Goal: Task Accomplishment & Management: Use online tool/utility

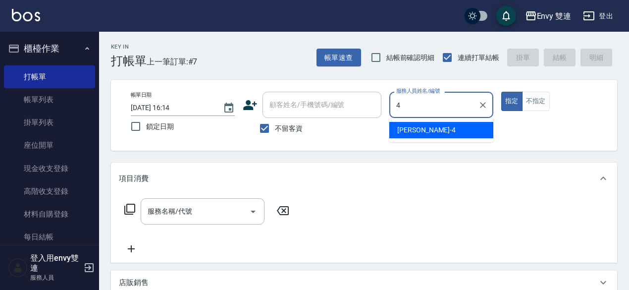
type input "[PERSON_NAME]-4"
type button "true"
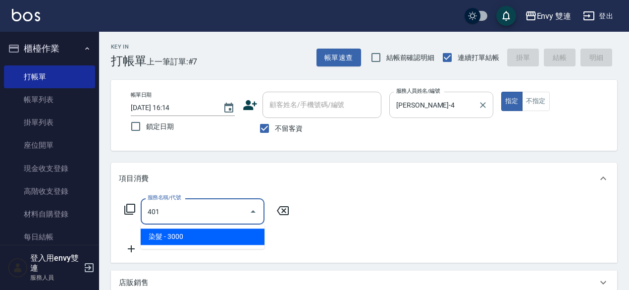
type input "染髮(401)"
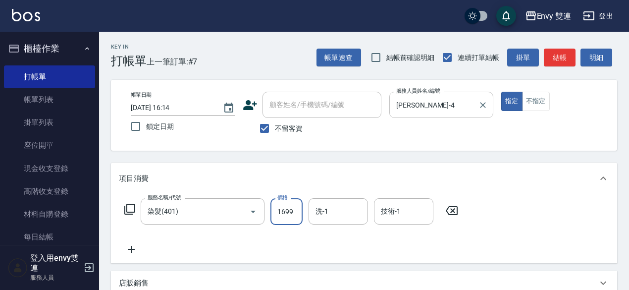
type input "1699"
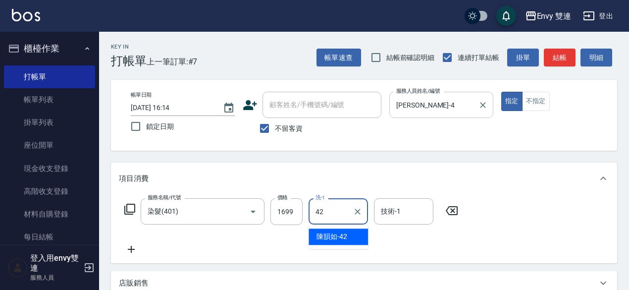
type input "陳韻如-42"
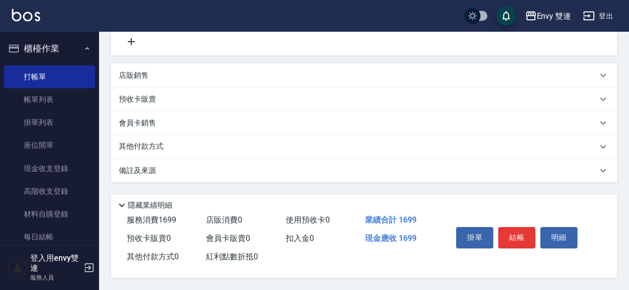
scroll to position [210, 0]
type input "陳韻如-42"
click at [520, 237] on button "結帳" at bounding box center [517, 237] width 37 height 21
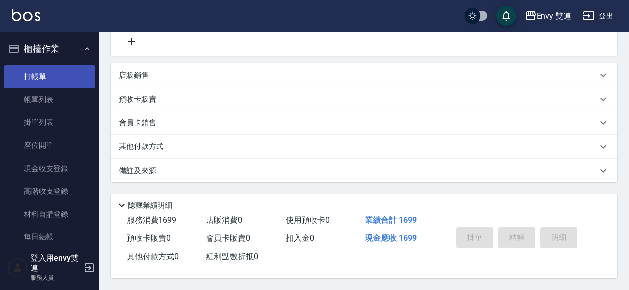
type input "[DATE] 17:33"
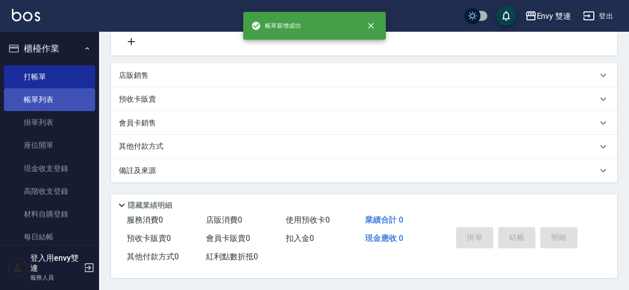
scroll to position [0, 0]
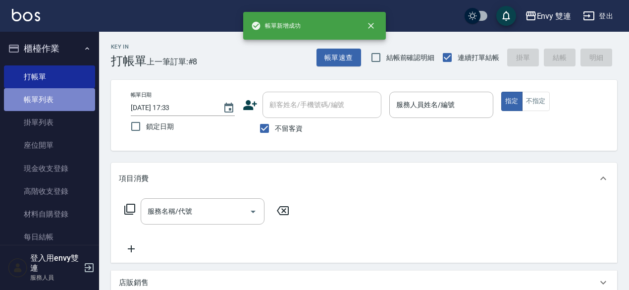
click at [70, 102] on link "帳單列表" at bounding box center [49, 99] width 91 height 23
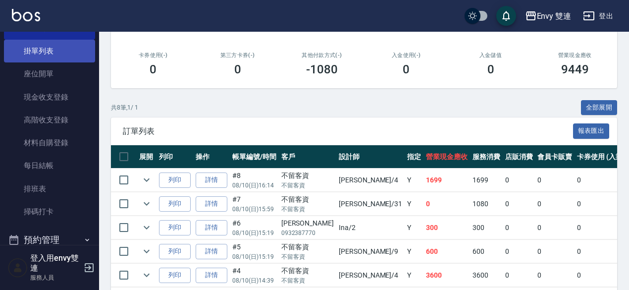
scroll to position [72, 0]
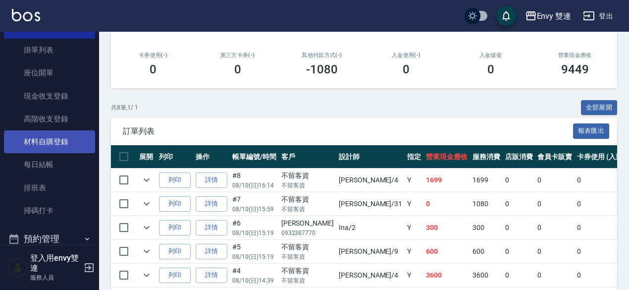
click at [41, 145] on link "材料自購登錄" at bounding box center [49, 141] width 91 height 23
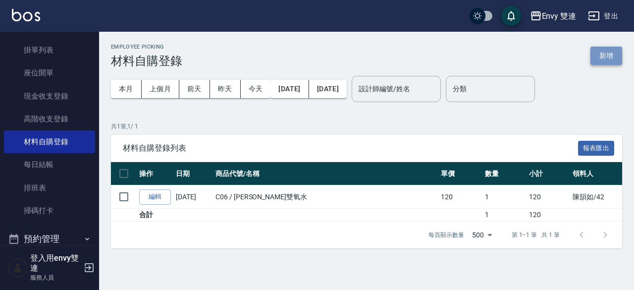
click at [604, 48] on button "新增" at bounding box center [607, 56] width 32 height 18
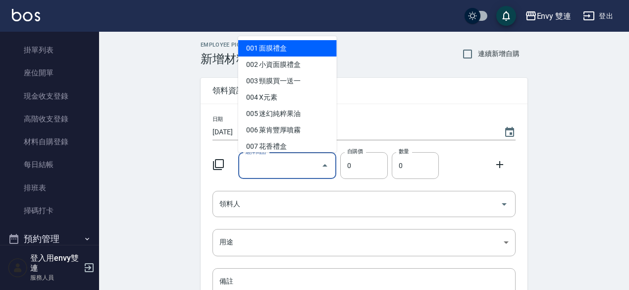
click at [262, 164] on input "選擇商品" at bounding box center [280, 165] width 75 height 17
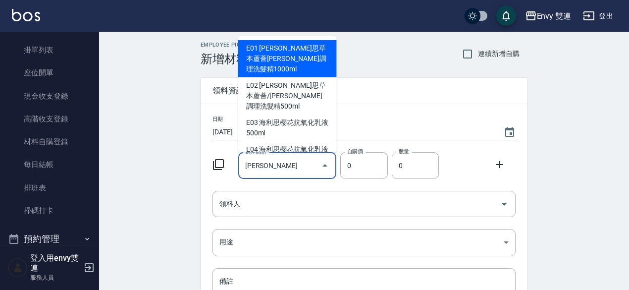
click at [319, 57] on li "E01 [PERSON_NAME]思草本蘆薈[PERSON_NAME]調理洗髮精1000ml" at bounding box center [287, 58] width 99 height 37
type input "[PERSON_NAME]思草本蘆薈[PERSON_NAME]調理洗髮精1000ml"
type input "490"
type input "1"
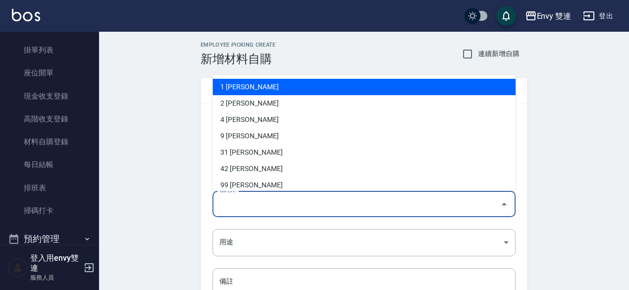
click at [372, 197] on input "領料人" at bounding box center [357, 203] width 280 height 17
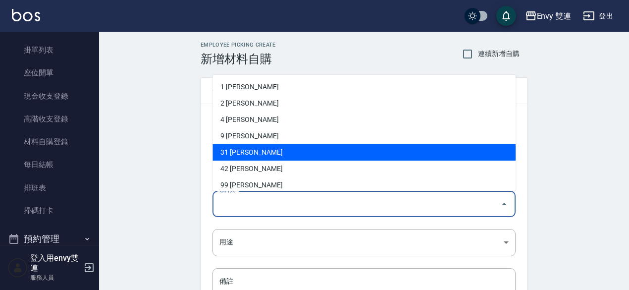
click at [351, 154] on li "31 [PERSON_NAME]" at bounding box center [364, 152] width 303 height 16
type input "[PERSON_NAME]"
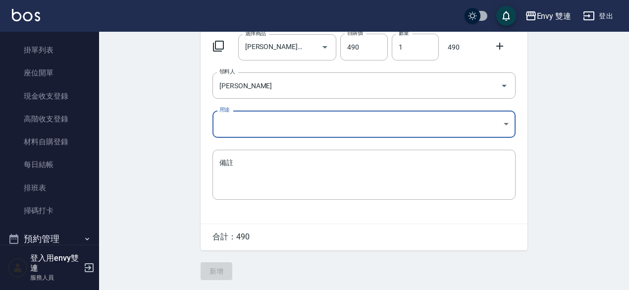
scroll to position [119, 0]
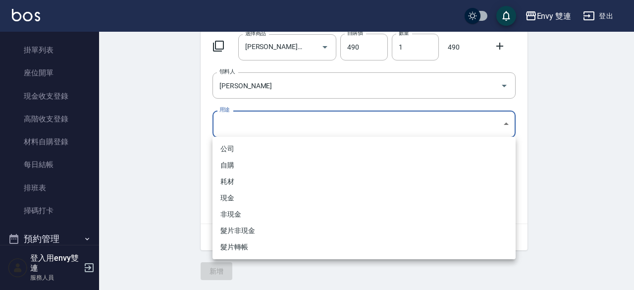
click at [301, 113] on body "Envy 雙連 登出 櫃檯作業 打帳單 帳單列表 掛單列表 座位開單 現金收支登錄 高階收支登錄 材料自購登錄 每日結帳 排班表 掃碼打卡 預約管理 預約管理…" at bounding box center [317, 86] width 634 height 408
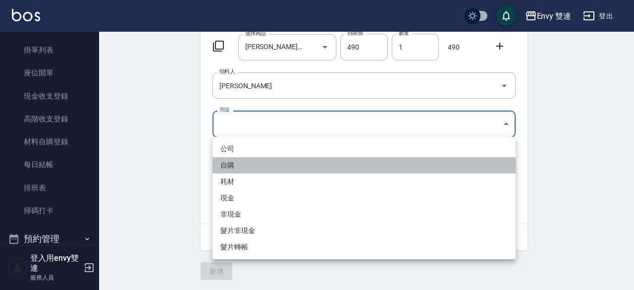
click at [279, 163] on li "自購" at bounding box center [364, 165] width 303 height 16
type input "自購"
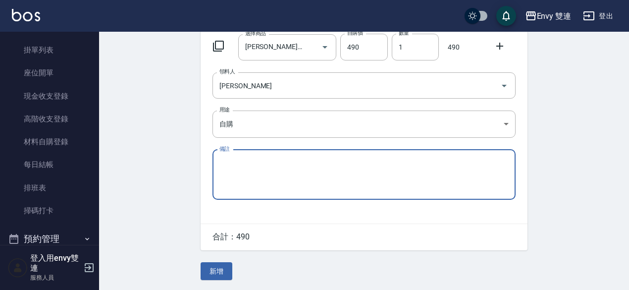
click at [279, 183] on textarea "備註" at bounding box center [364, 175] width 289 height 34
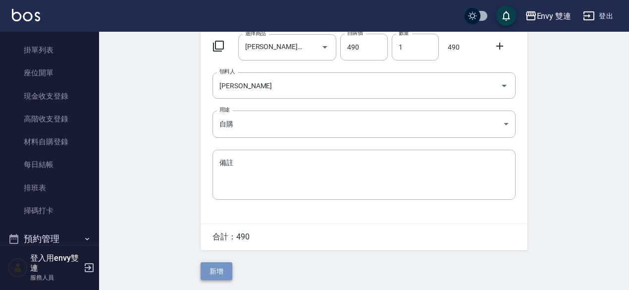
click at [218, 277] on button "新增" at bounding box center [217, 271] width 32 height 18
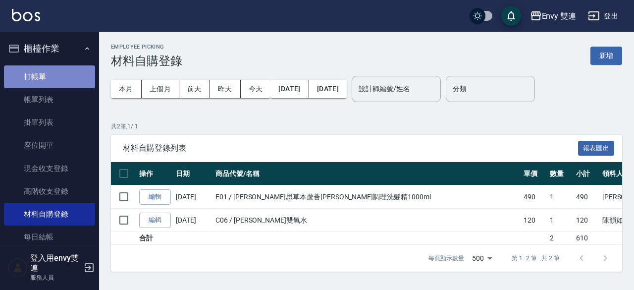
click at [57, 83] on link "打帳單" at bounding box center [49, 76] width 91 height 23
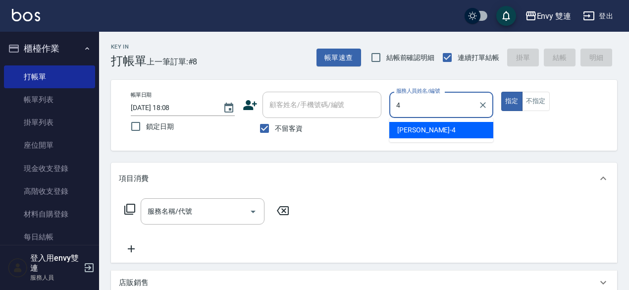
type input "[PERSON_NAME]-4"
type button "true"
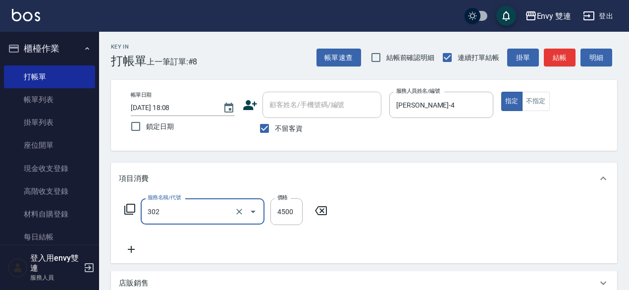
type input "水質感熱塑燙(302)"
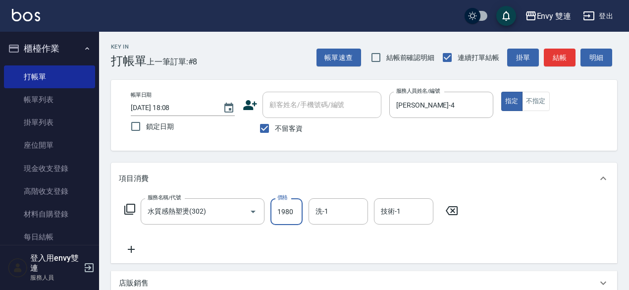
type input "1980"
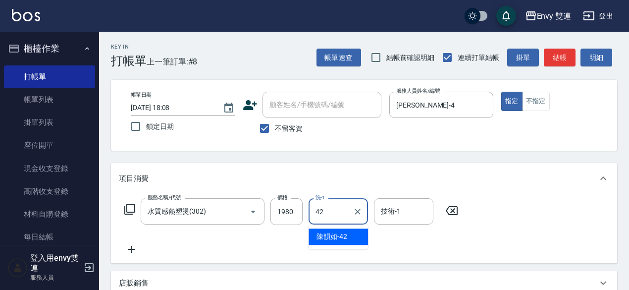
type input "陳韻如-42"
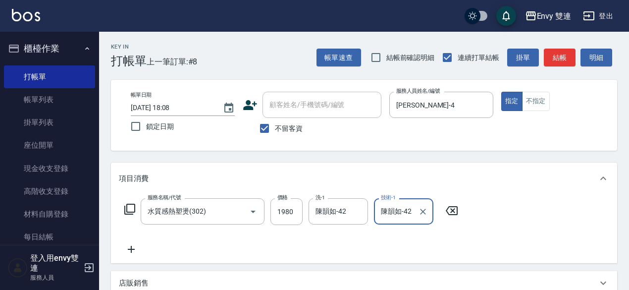
type input "陳韻如-42"
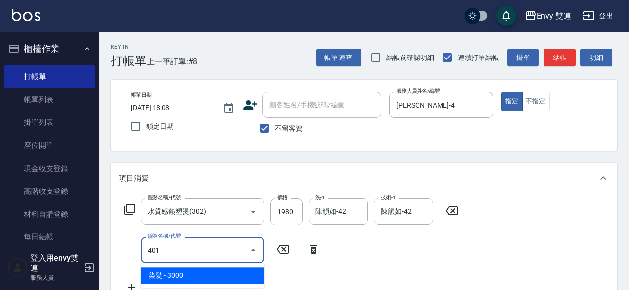
type input "染髮(401)"
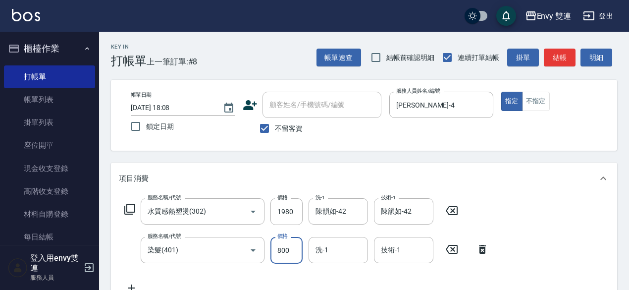
type input "800"
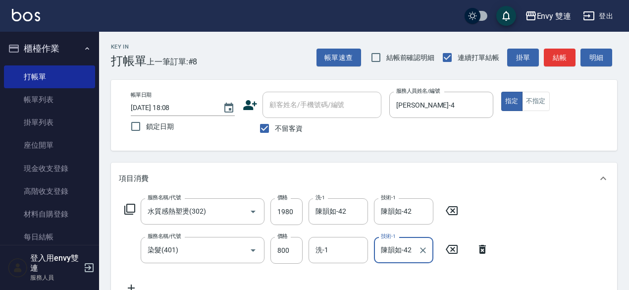
type input "陳韻如-42"
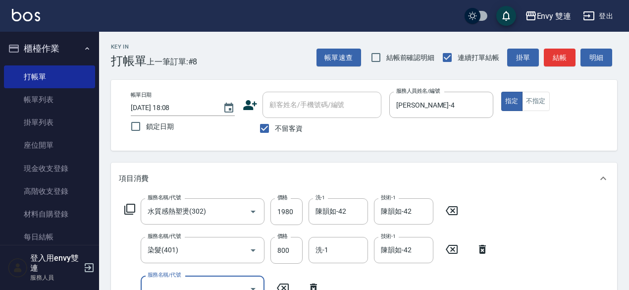
scroll to position [7, 0]
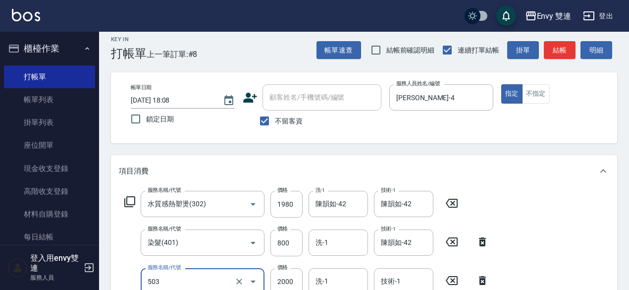
type input "日本結構二段式(503)"
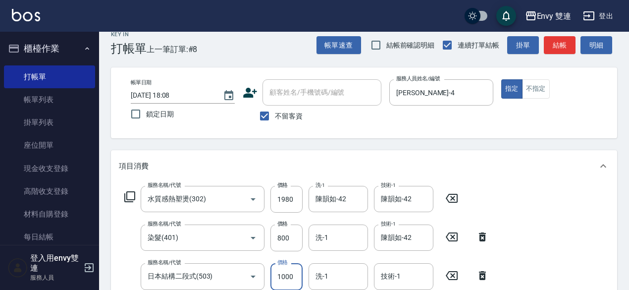
type input "1000"
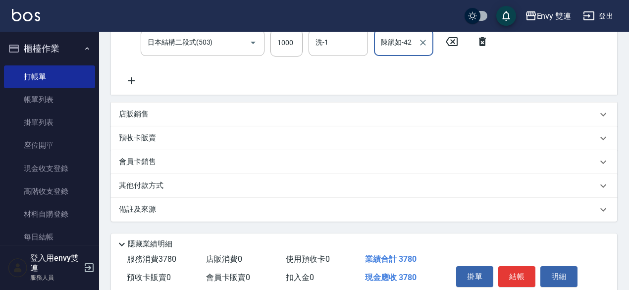
scroll to position [288, 0]
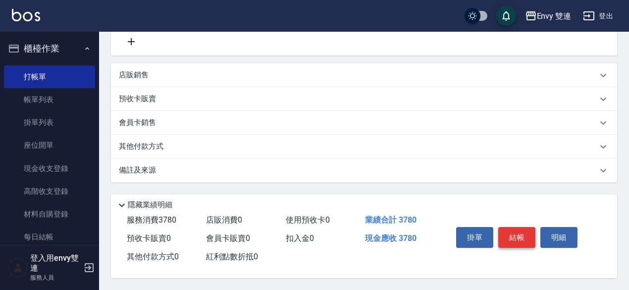
type input "陳韻如-42"
click at [533, 238] on button "結帳" at bounding box center [517, 237] width 37 height 21
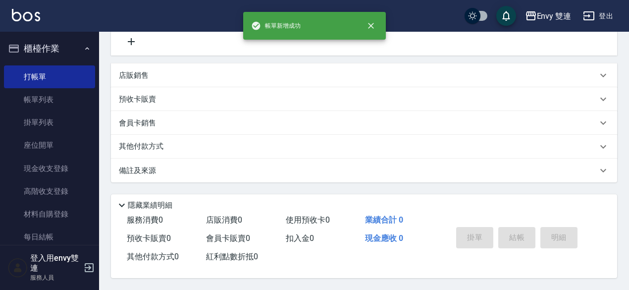
scroll to position [0, 0]
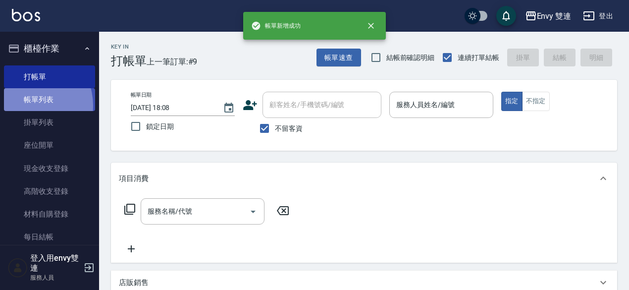
click at [27, 106] on link "帳單列表" at bounding box center [49, 99] width 91 height 23
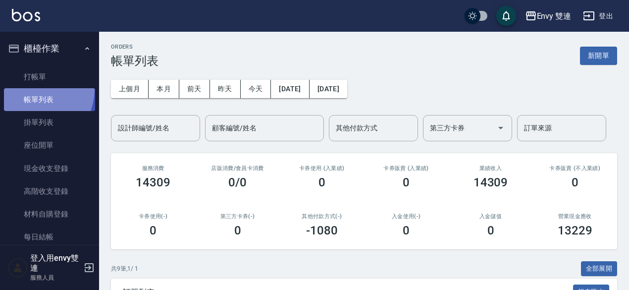
click at [29, 89] on link "帳單列表" at bounding box center [49, 99] width 91 height 23
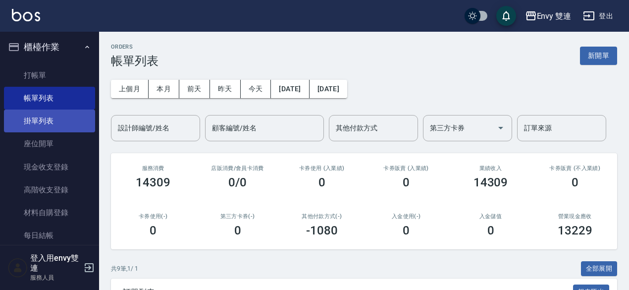
scroll to position [1, 0]
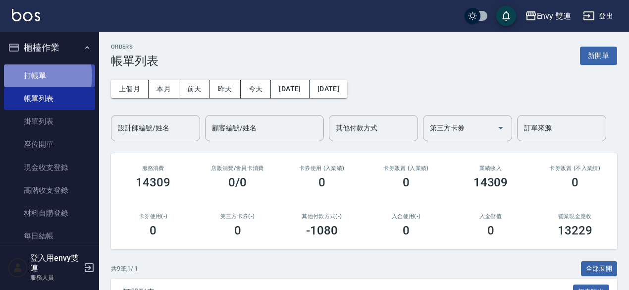
click at [31, 76] on link "打帳單" at bounding box center [49, 75] width 91 height 23
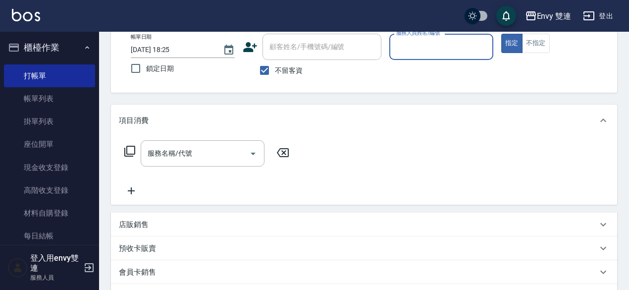
scroll to position [100, 0]
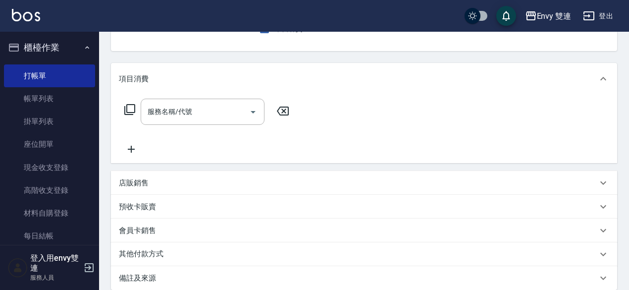
click at [182, 183] on div "店販銷售" at bounding box center [358, 183] width 479 height 10
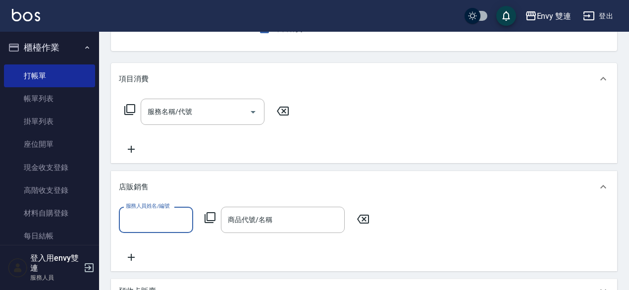
scroll to position [0, 0]
click at [154, 230] on div "服務人員姓名/編號" at bounding box center [156, 220] width 74 height 26
drag, startPoint x: 267, startPoint y: 236, endPoint x: 268, endPoint y: 223, distance: 13.4
click at [268, 223] on div "服務人員姓名/編號 服務人員姓名/編號 商品代號/名稱 商品代號/名稱" at bounding box center [364, 235] width 491 height 57
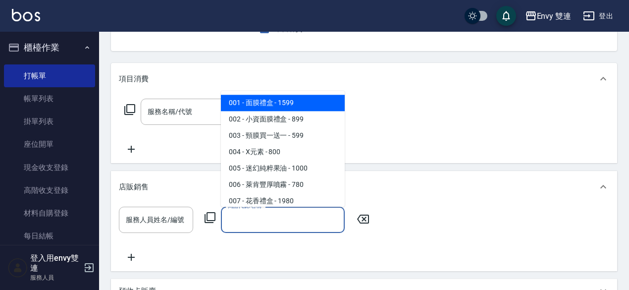
click at [268, 223] on input "商品代號/名稱" at bounding box center [283, 219] width 115 height 17
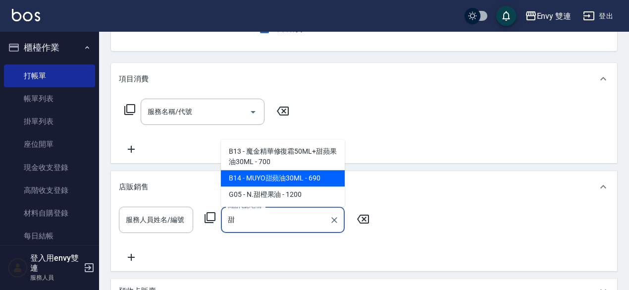
type input "甜"
click at [367, 158] on div "服務名稱/代號 服務名稱/代號" at bounding box center [364, 129] width 507 height 68
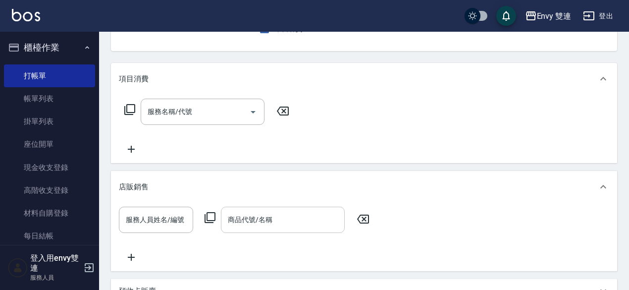
click at [261, 232] on div "商品代號/名稱" at bounding box center [283, 220] width 124 height 26
drag, startPoint x: 380, startPoint y: 163, endPoint x: 279, endPoint y: 225, distance: 118.3
click at [279, 225] on div "項目消費 服務名稱/代號 服務名稱/代號 店販銷售 服務人員姓名/編號 服務人員姓名/編號 商品代號/名稱 商品代號/名稱 預收卡販賣 卡券名稱/代號 卡券名…" at bounding box center [364, 218] width 507 height 311
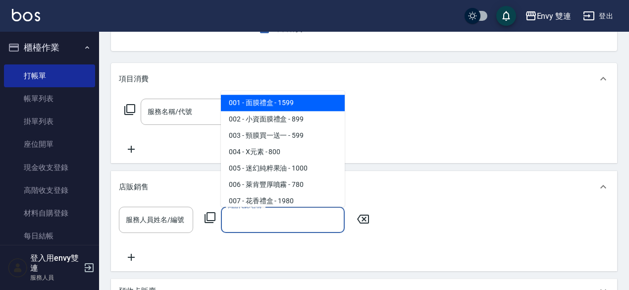
click at [279, 225] on input "商品代號/名稱" at bounding box center [283, 219] width 115 height 17
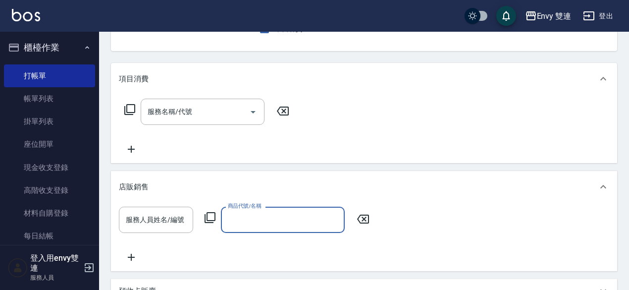
click at [271, 219] on input "商品代號/名稱" at bounding box center [283, 219] width 115 height 17
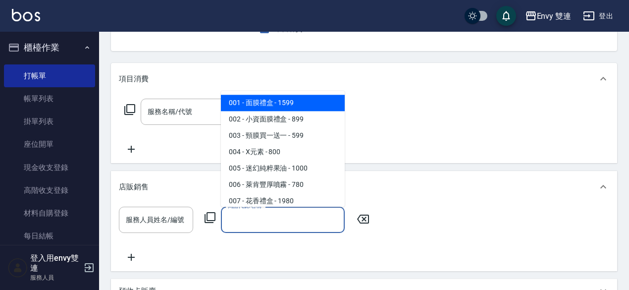
click at [278, 224] on input "商品代號/名稱" at bounding box center [283, 219] width 115 height 17
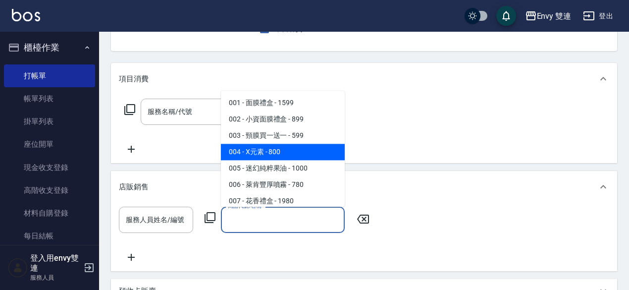
click at [394, 189] on div "店販銷售" at bounding box center [358, 187] width 479 height 10
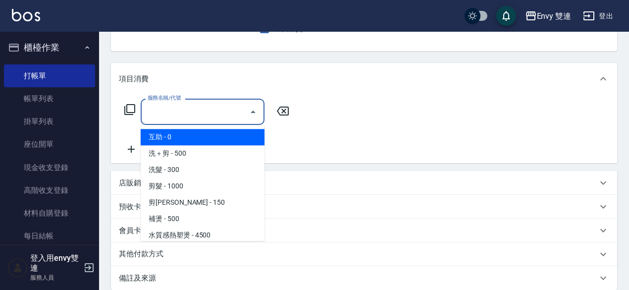
click at [196, 118] on input "服務名稱/代號" at bounding box center [195, 111] width 100 height 17
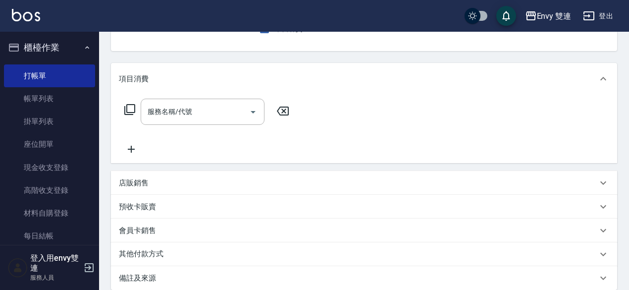
drag, startPoint x: 304, startPoint y: 148, endPoint x: 180, endPoint y: 186, distance: 129.2
click at [180, 186] on div "項目消費 服務名稱/代號 服務名稱/代號 店販銷售 服務人員姓名/編號 服務人員姓名/編號 商品代號/名稱 商品代號/名稱 預收卡販賣 卡券名稱/代號 卡券名…" at bounding box center [364, 176] width 507 height 227
click at [180, 186] on div "店販銷售" at bounding box center [358, 183] width 479 height 10
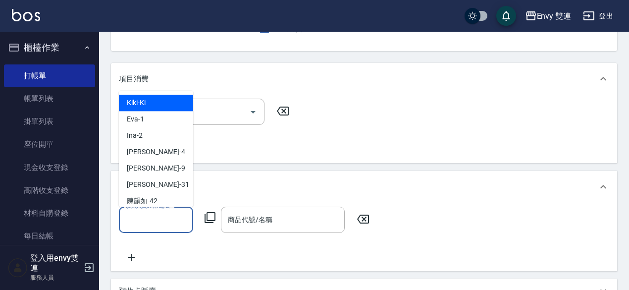
click at [165, 228] on input "服務人員姓名/編號" at bounding box center [155, 219] width 65 height 17
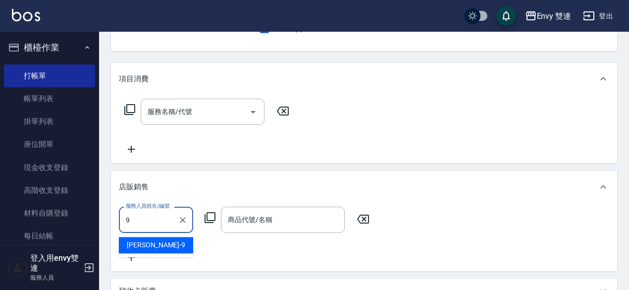
type input "Zoe-9"
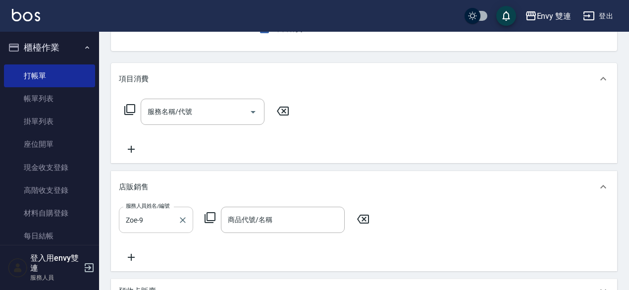
scroll to position [96, 0]
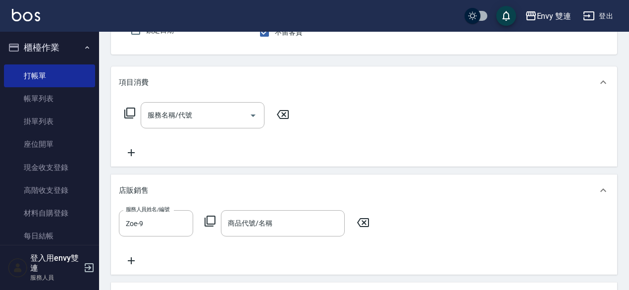
click at [242, 238] on div "服務人員姓名/編號 Zoe-9 服務人員姓名/編號 商品代號/名稱 商品代號/名稱" at bounding box center [364, 238] width 491 height 57
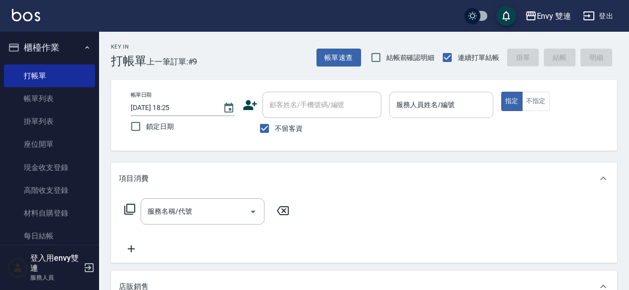
click at [456, 114] on div "服務人員姓名/編號" at bounding box center [442, 105] width 104 height 26
click at [272, 131] on input "不留客資" at bounding box center [264, 128] width 21 height 21
checkbox input "false"
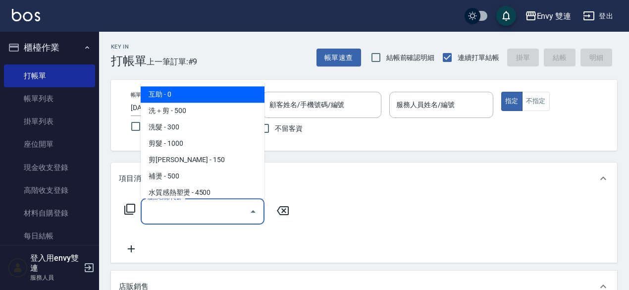
click at [216, 212] on input "服務名稱/代號" at bounding box center [195, 211] width 100 height 17
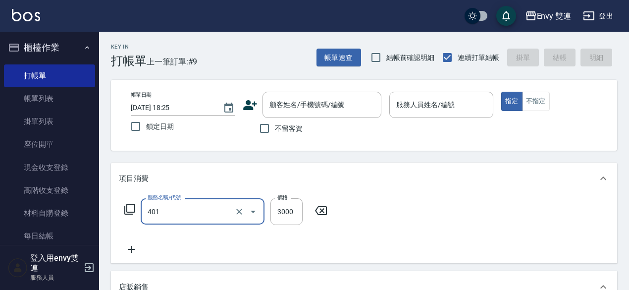
type input "染髮(401)"
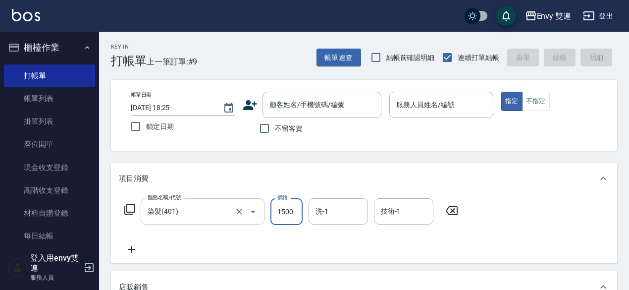
type input "1500"
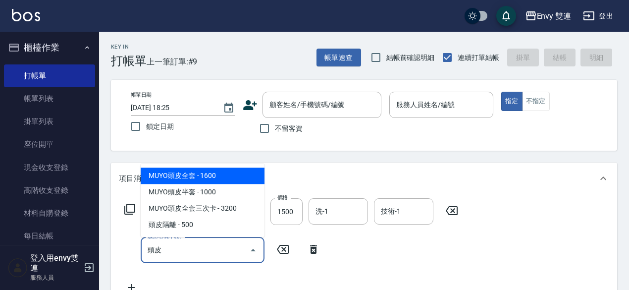
type input "投"
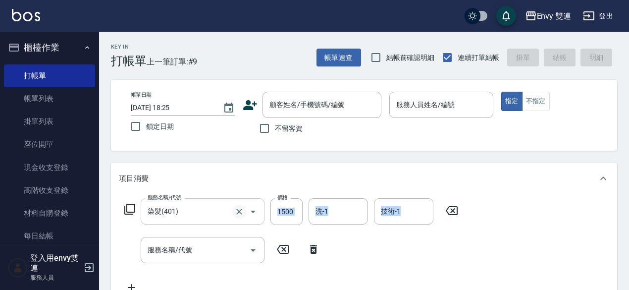
drag, startPoint x: 399, startPoint y: 248, endPoint x: 242, endPoint y: 213, distance: 161.0
click at [242, 213] on div "服務名稱/代號 染髮(401) 服務名稱/代號 價格 1500 價格 洗-1 洗-1 技術-1 技術-1 服務名稱/代號 服務名稱/代號" at bounding box center [291, 245] width 345 height 95
click at [242, 213] on icon "Clear" at bounding box center [239, 212] width 10 height 10
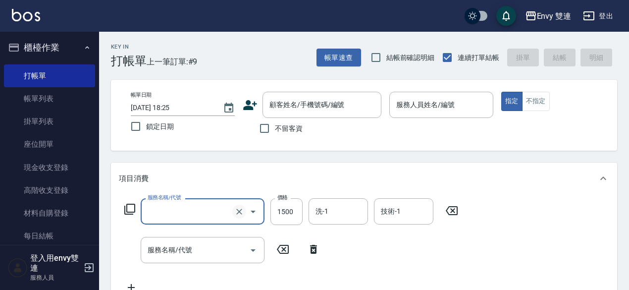
click at [242, 213] on icon "Clear" at bounding box center [239, 212] width 10 height 10
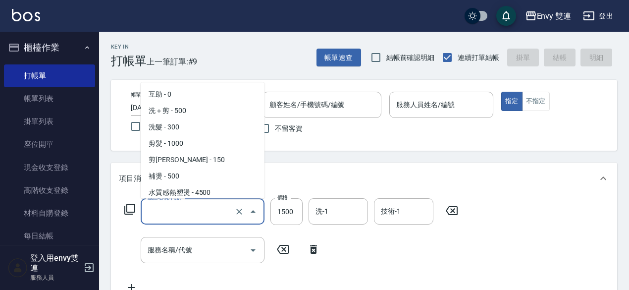
scroll to position [84, 0]
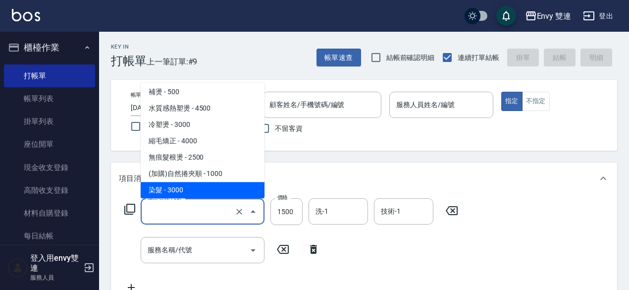
click at [232, 208] on input "服務名稱/代號" at bounding box center [188, 211] width 87 height 17
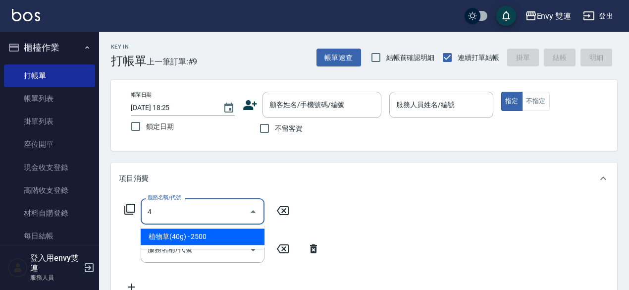
scroll to position [0, 0]
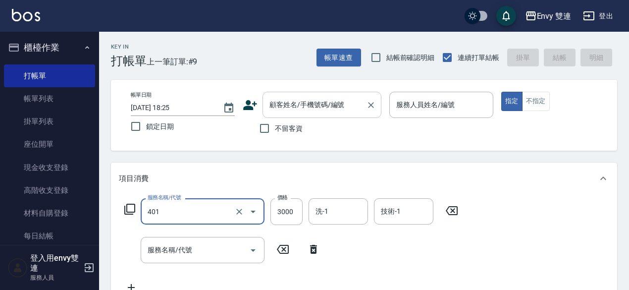
type input "染髮(401)"
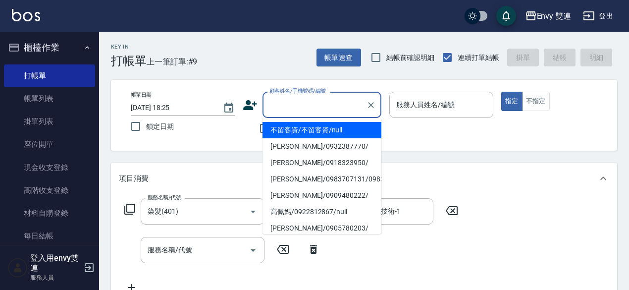
click at [308, 101] on input "顧客姓名/手機號碼/編號" at bounding box center [314, 104] width 95 height 17
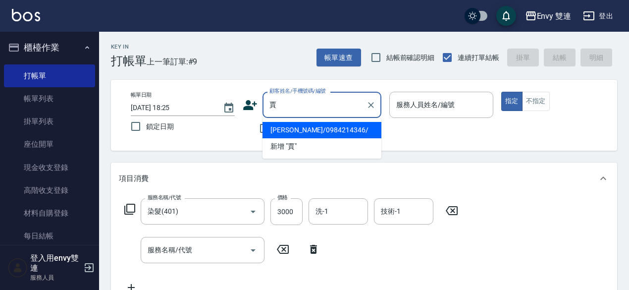
click at [324, 131] on li "[PERSON_NAME]/0984214346/" at bounding box center [322, 130] width 119 height 16
type input "[PERSON_NAME]/0984214346/"
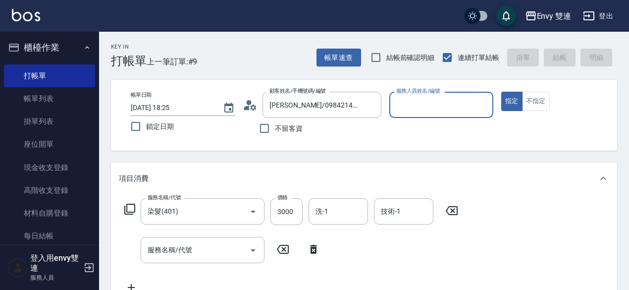
type input "Zoe-9"
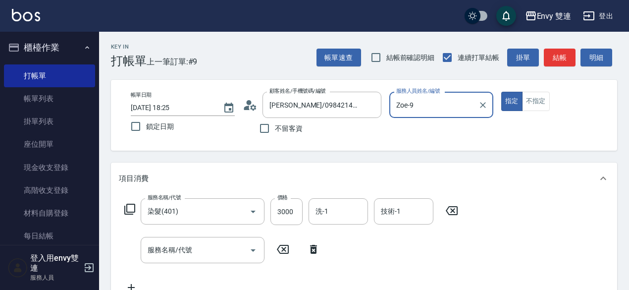
click at [502, 92] on button "指定" at bounding box center [512, 101] width 21 height 19
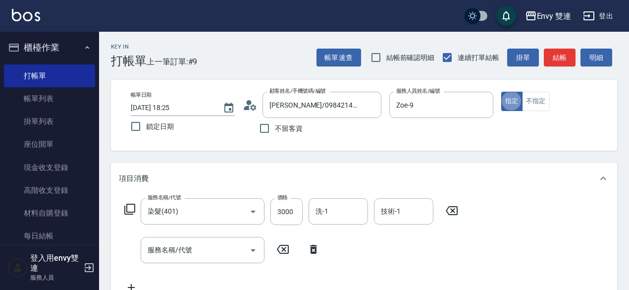
type button "true"
click at [293, 215] on input "3000" at bounding box center [287, 211] width 32 height 27
type input "1500"
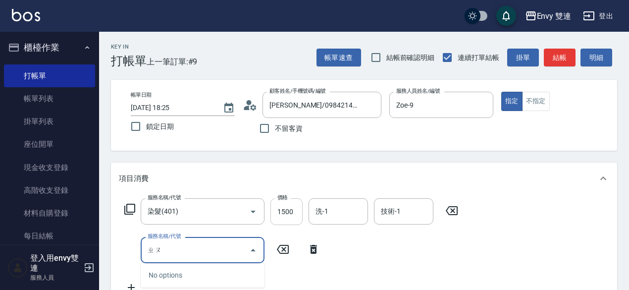
type input "軸"
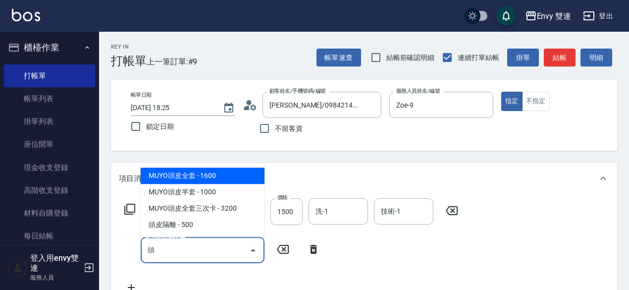
click at [239, 182] on span "MUYO頭皮全套 - 1600" at bounding box center [203, 176] width 124 height 16
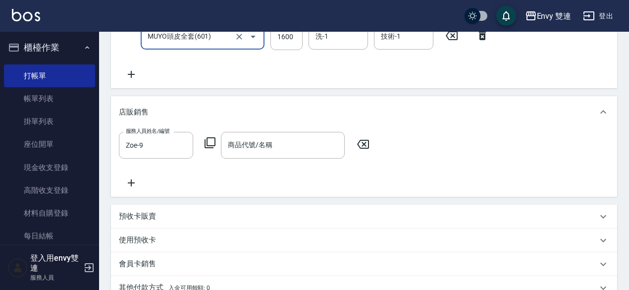
scroll to position [214, 0]
type input "MUYO頭皮全套(601)"
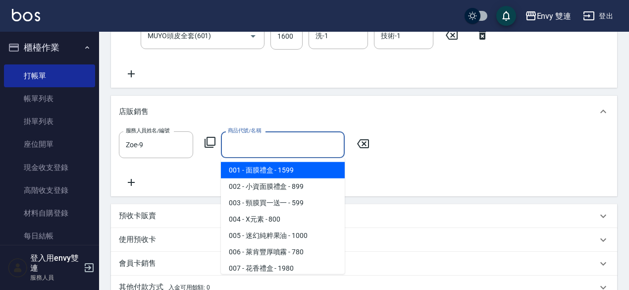
click at [272, 146] on input "商品代號/名稱" at bounding box center [283, 144] width 115 height 17
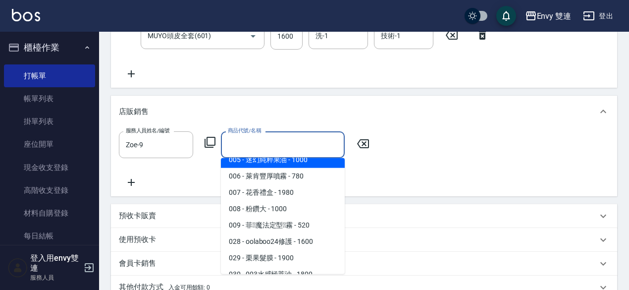
scroll to position [0, 0]
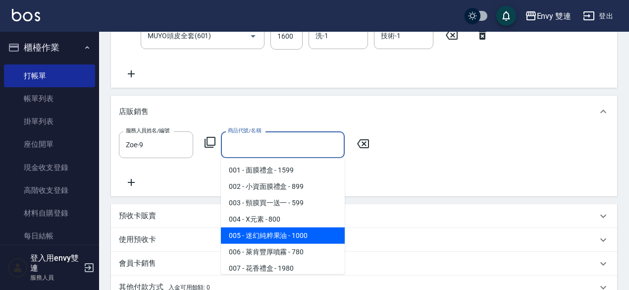
type input "6"
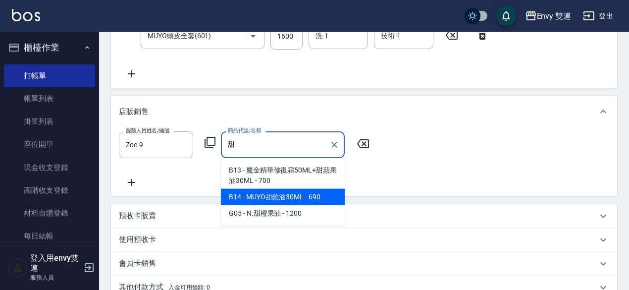
click at [311, 198] on span "B14 - MUYO甜蘋油30ML - 690" at bounding box center [283, 197] width 124 height 16
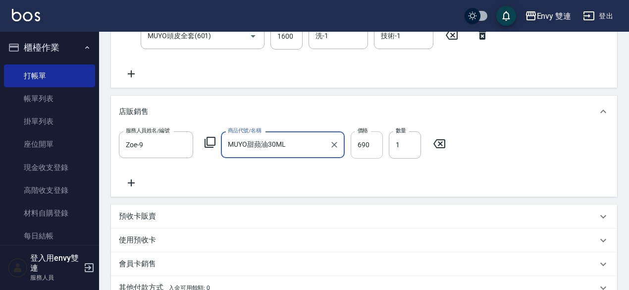
type input "MUYO甜蘋油30ML"
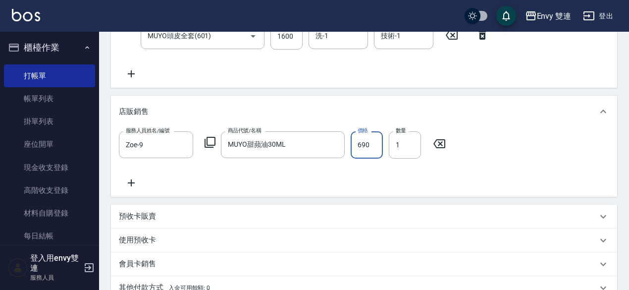
click at [359, 142] on input "690" at bounding box center [367, 144] width 32 height 27
type input "0"
click at [377, 142] on input "0" at bounding box center [367, 144] width 32 height 27
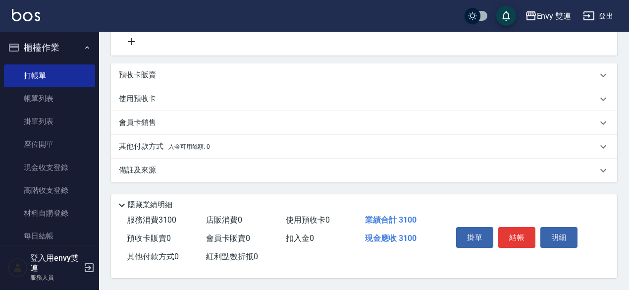
type input "650"
click at [291, 141] on div "其他付款方式 入金可用餘額: 0" at bounding box center [358, 146] width 479 height 11
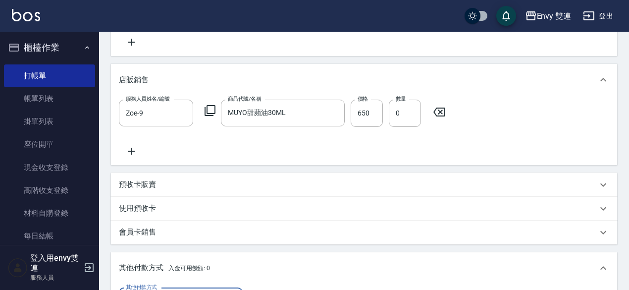
scroll to position [247, 0]
click at [395, 114] on input "0" at bounding box center [405, 112] width 32 height 27
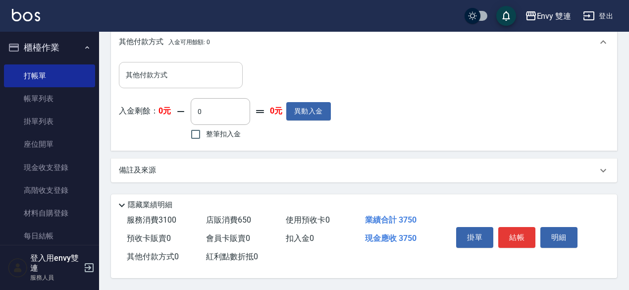
type input "1"
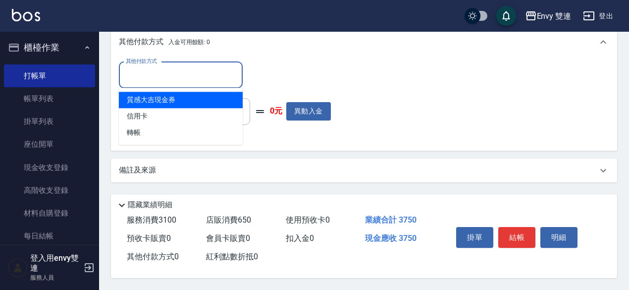
click at [151, 74] on input "其他付款方式" at bounding box center [180, 74] width 115 height 17
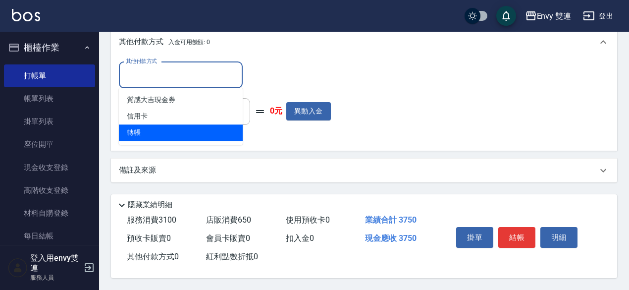
click at [158, 135] on span "轉帳" at bounding box center [181, 132] width 124 height 16
type input "轉帳"
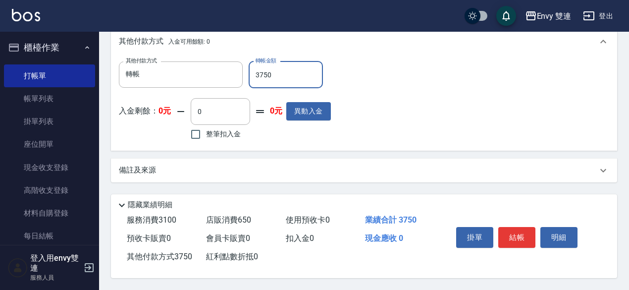
scroll to position [475, 0]
type input "3750"
click at [520, 228] on button "結帳" at bounding box center [517, 237] width 37 height 21
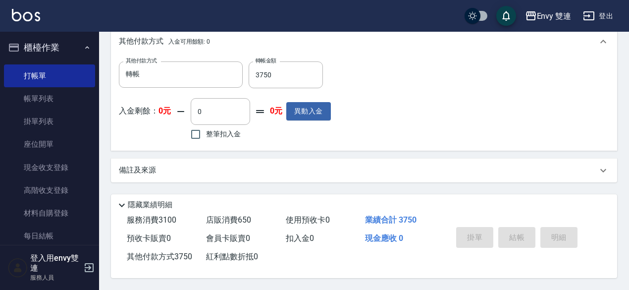
type input "[DATE] 18:32"
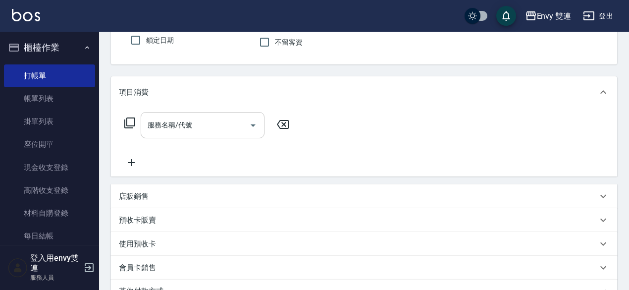
scroll to position [129, 0]
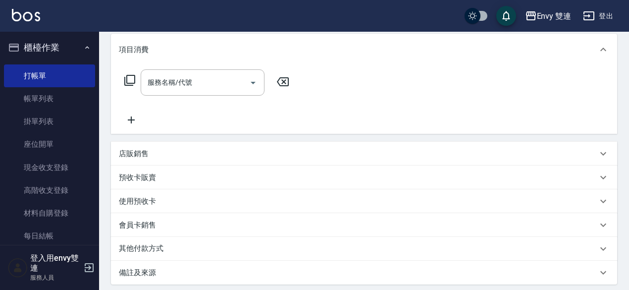
click at [182, 156] on div "店販銷售" at bounding box center [358, 154] width 479 height 10
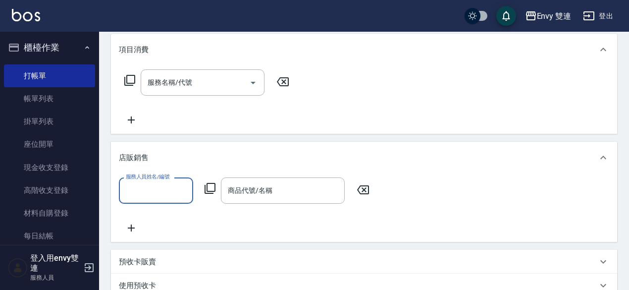
scroll to position [0, 0]
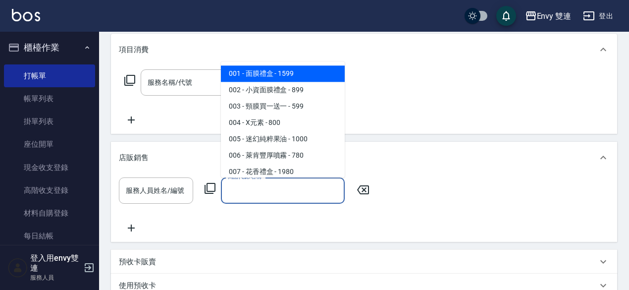
click at [236, 190] on input "商品代號/名稱" at bounding box center [283, 190] width 115 height 17
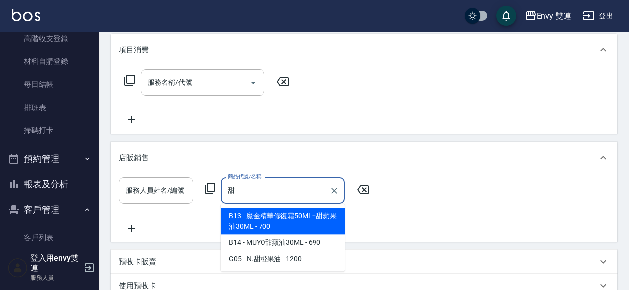
scroll to position [163, 0]
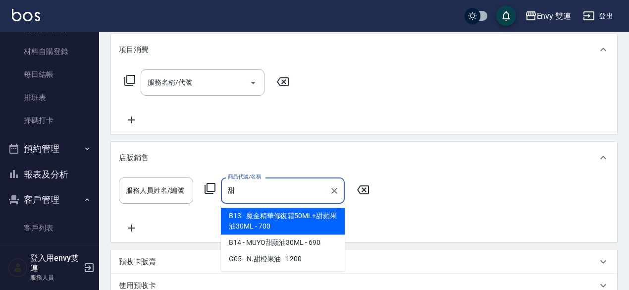
type input "甜"
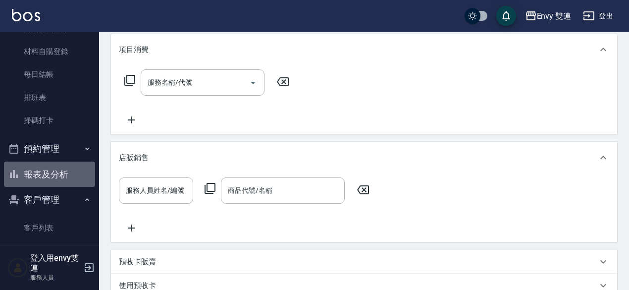
click at [52, 174] on button "報表及分析" at bounding box center [49, 175] width 91 height 26
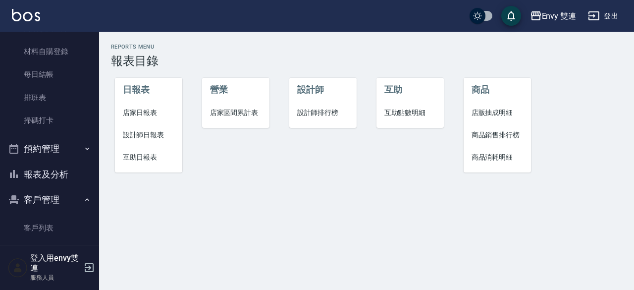
click at [150, 126] on li "設計師日報表" at bounding box center [149, 135] width 68 height 22
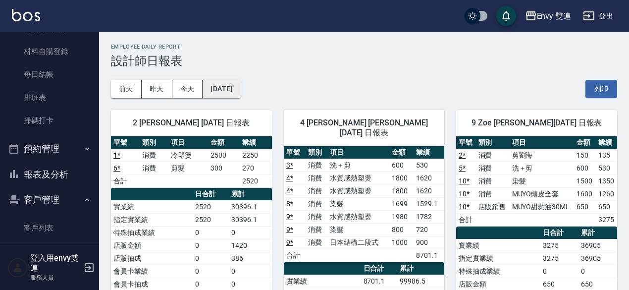
click at [214, 89] on button "[DATE]" at bounding box center [222, 89] width 38 height 18
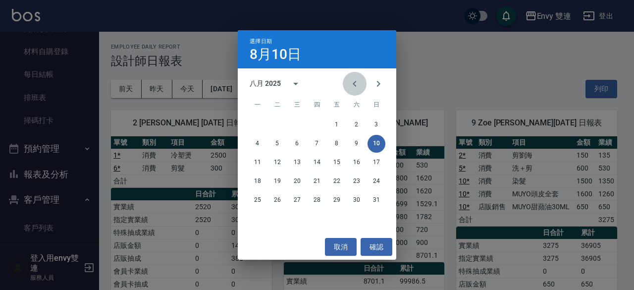
click at [348, 84] on button "Previous month" at bounding box center [355, 84] width 24 height 24
click at [322, 143] on button "10" at bounding box center [317, 144] width 18 height 18
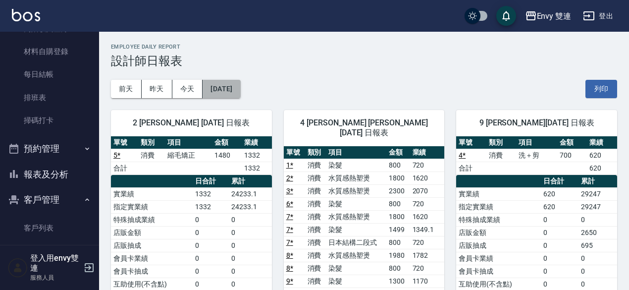
click at [240, 94] on button "[DATE]" at bounding box center [222, 89] width 38 height 18
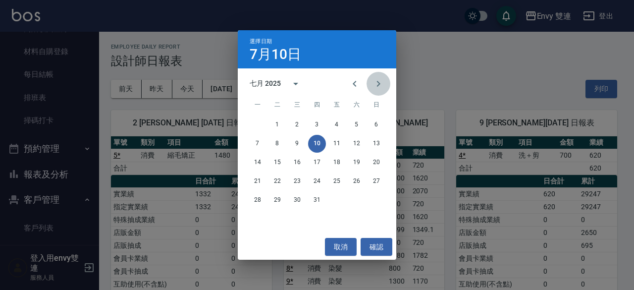
click at [372, 87] on button "Next month" at bounding box center [379, 84] width 24 height 24
click at [370, 144] on button "10" at bounding box center [377, 144] width 18 height 18
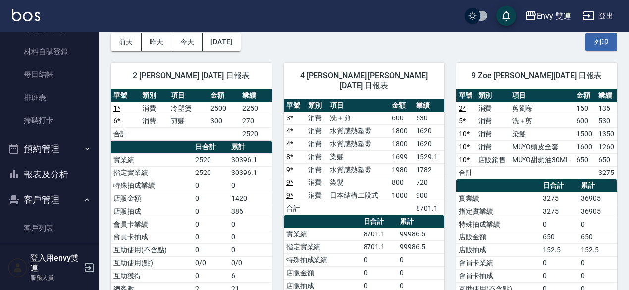
scroll to position [48, 0]
